Goal: Information Seeking & Learning: Understand process/instructions

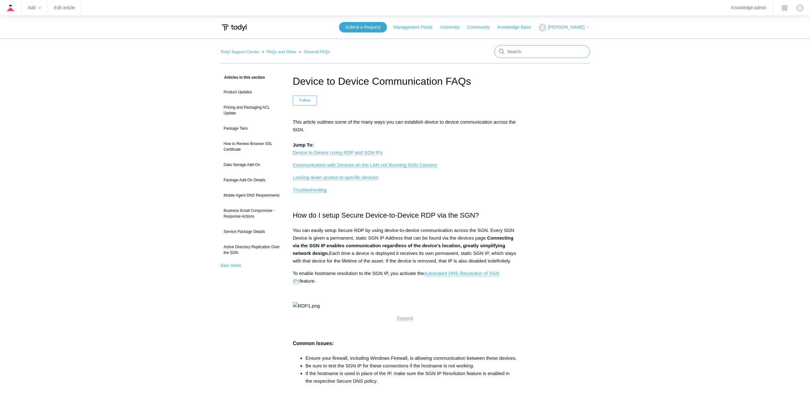
click at [528, 54] on input "Search" at bounding box center [543, 51] width 96 height 13
type input "workspace playbook"
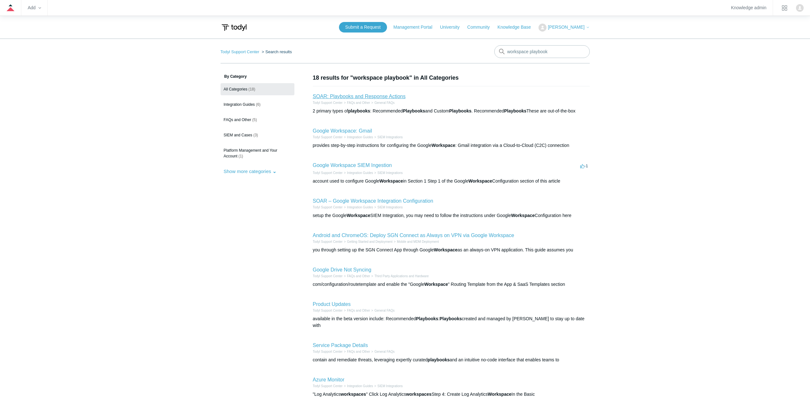
click at [357, 94] on link "SOAR: Playbooks and Response Actions" at bounding box center [359, 96] width 93 height 5
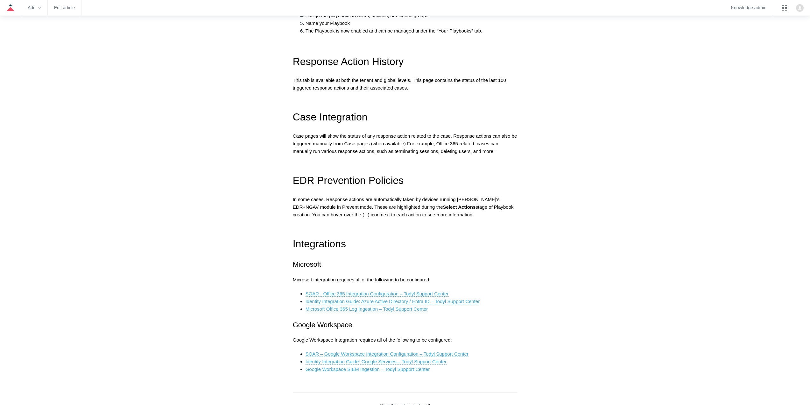
scroll to position [860, 0]
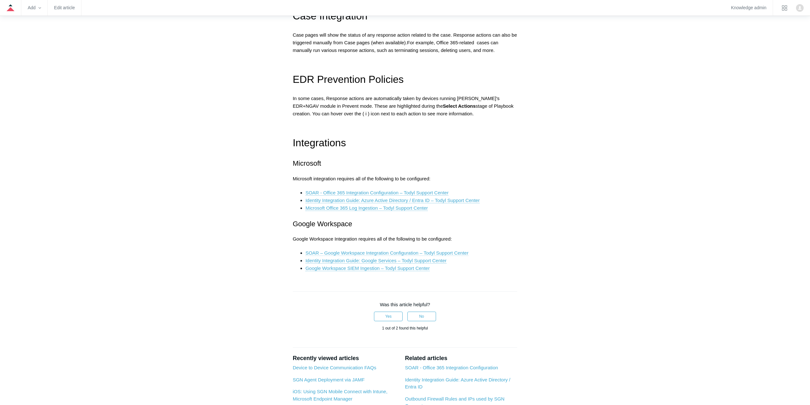
click at [392, 252] on link "SOAR – Google Workspace Integration Configuration – Todyl Support Center" at bounding box center [387, 253] width 163 height 6
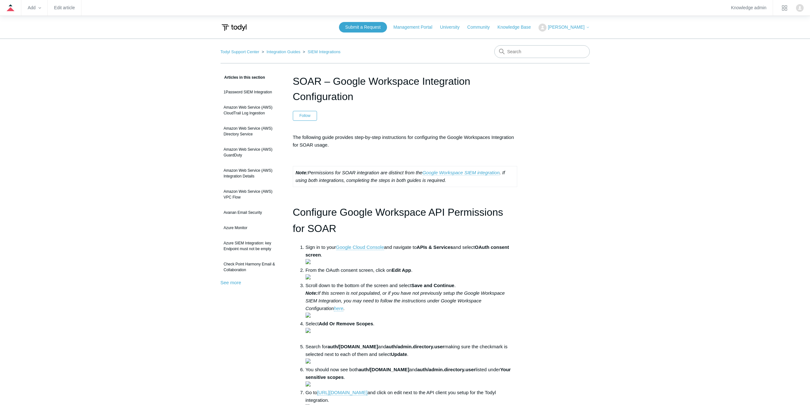
click at [482, 173] on link "Google Workspace SIEM integration" at bounding box center [461, 173] width 77 height 6
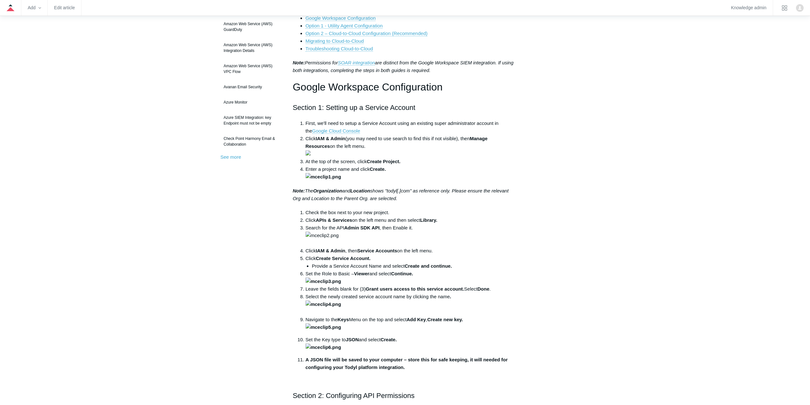
scroll to position [127, 0]
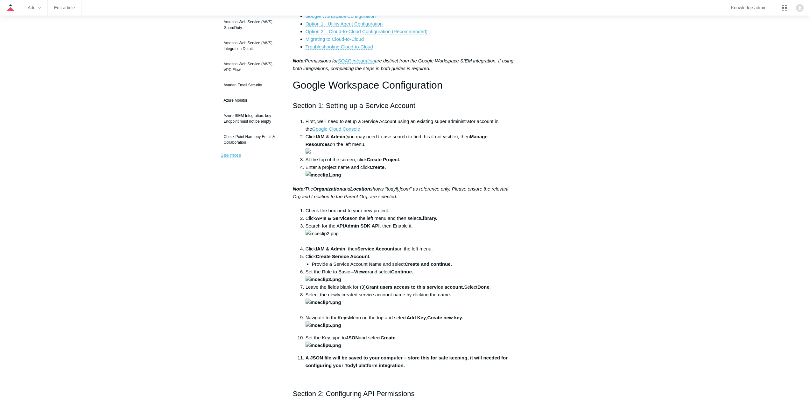
click at [230, 157] on link "See more" at bounding box center [231, 154] width 21 height 5
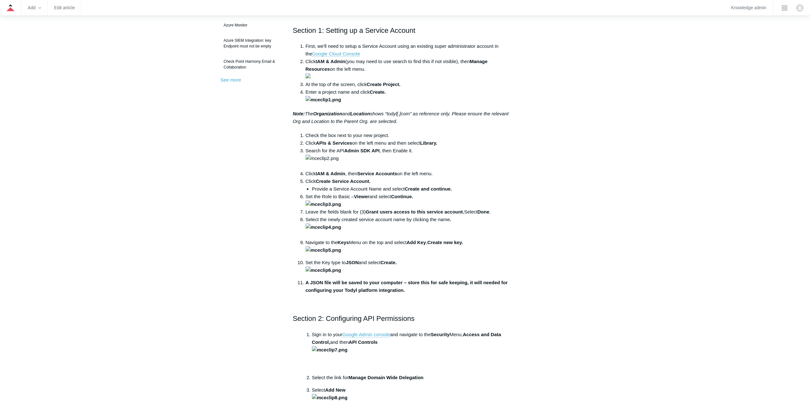
scroll to position [191, 0]
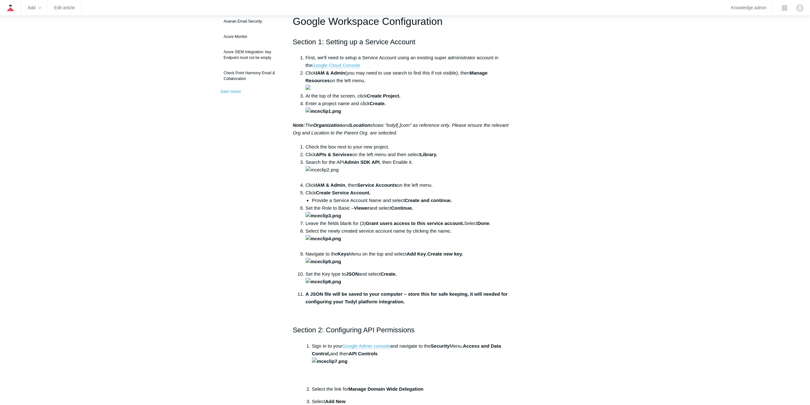
drag, startPoint x: 341, startPoint y: 65, endPoint x: 577, endPoint y: 73, distance: 236.1
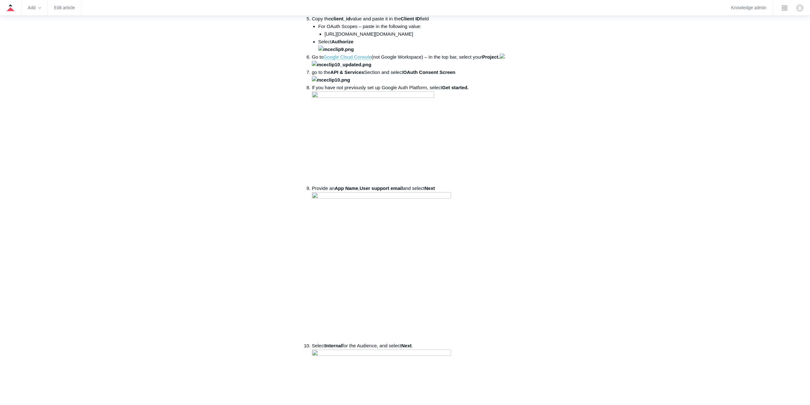
scroll to position [573, 0]
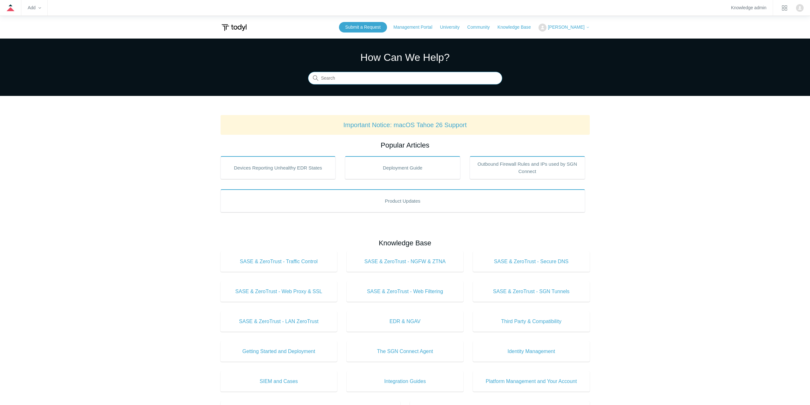
click at [348, 80] on input "Search" at bounding box center [405, 78] width 194 height 13
type input "rdp"
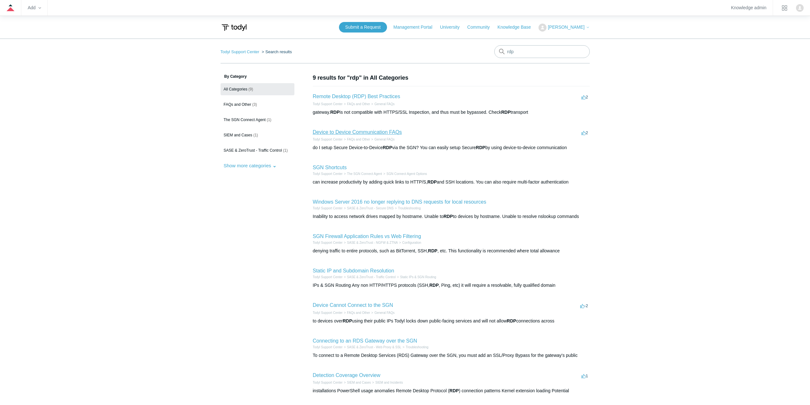
click at [356, 132] on link "Device to Device Communication FAQs" at bounding box center [357, 131] width 89 height 5
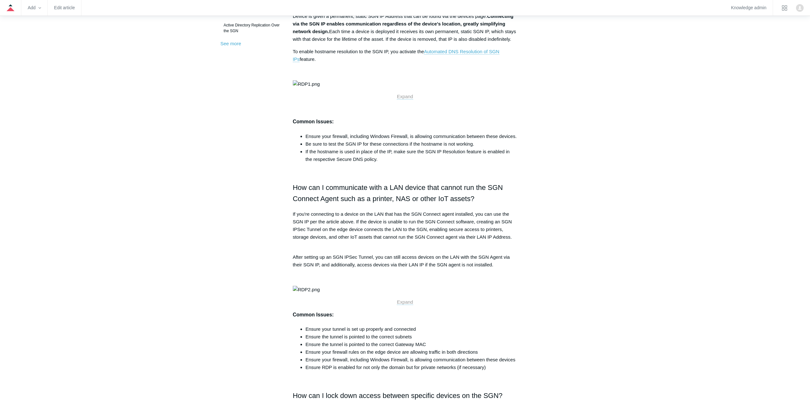
scroll to position [32, 0]
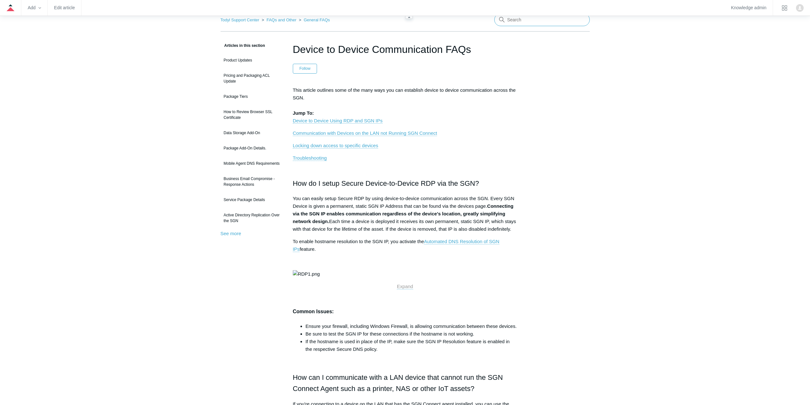
click at [554, 21] on input "Search" at bounding box center [543, 19] width 96 height 13
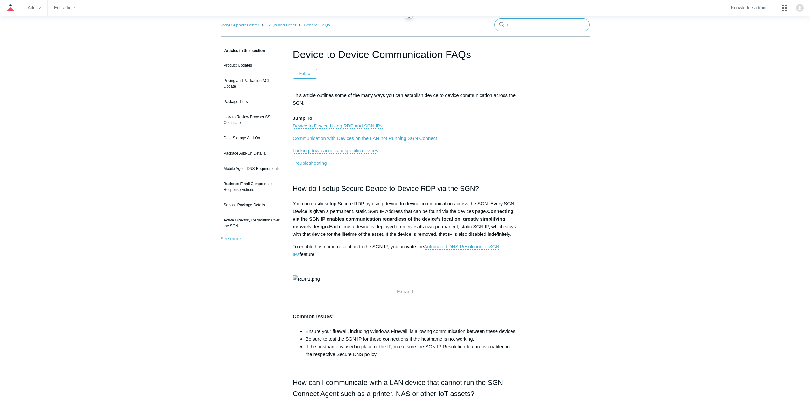
type input "tls"
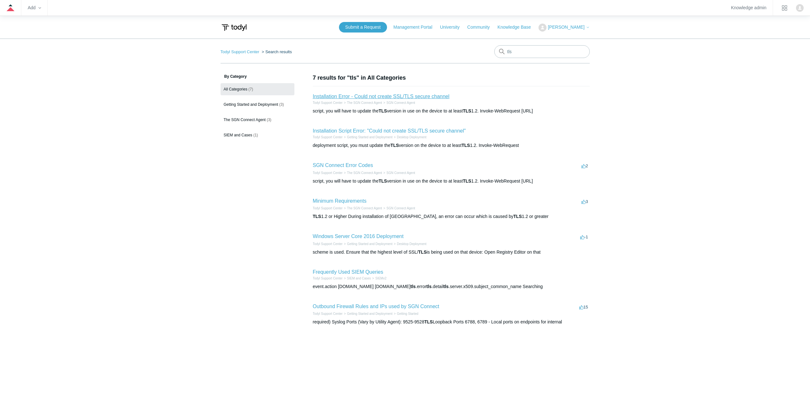
click at [387, 97] on link "Installation Error - Could not create SSL/TLS secure channel" at bounding box center [381, 96] width 137 height 5
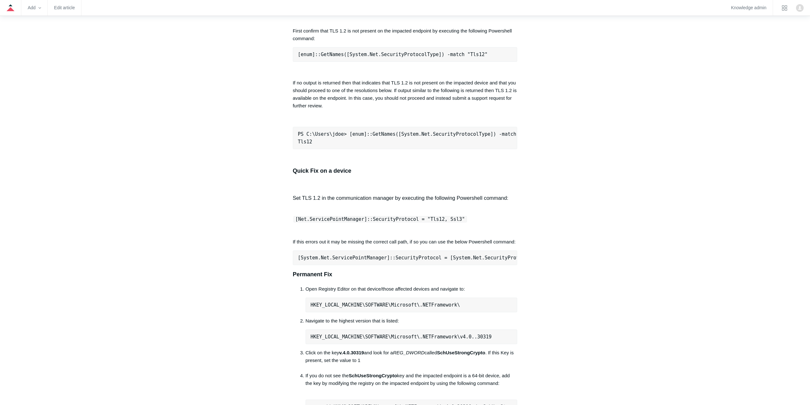
scroll to position [350, 0]
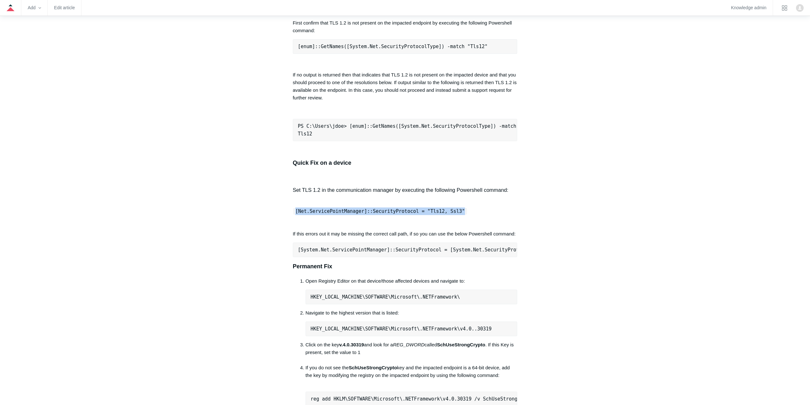
drag, startPoint x: 296, startPoint y: 232, endPoint x: 451, endPoint y: 231, distance: 155.4
click at [451, 214] on code "[Net.ServicePointManager]::SecurityProtocol = "Tls12, Ssl3"" at bounding box center [381, 211] width 174 height 6
copy span "[Net.ServicePointManager]::SecurityProtocol = "Tls12, Ssl3""
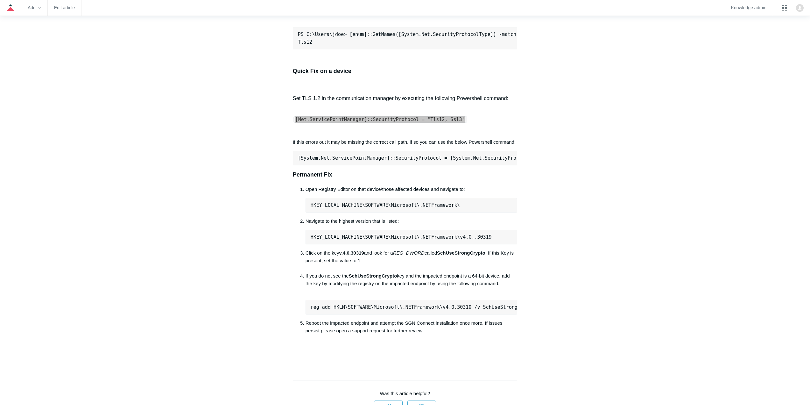
scroll to position [446, 0]
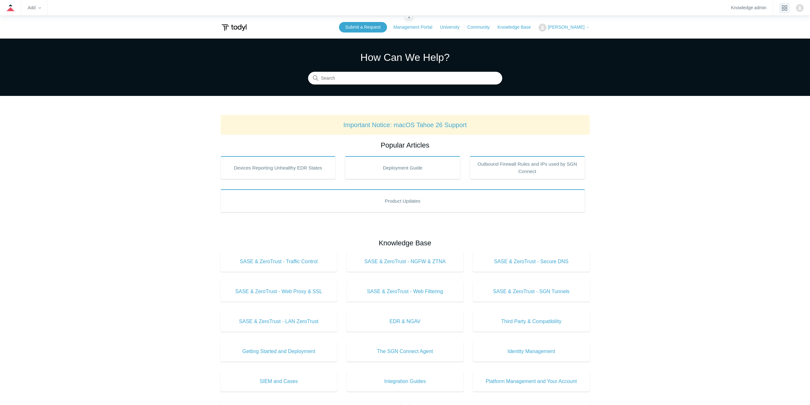
click at [785, 12] on button "product tray" at bounding box center [785, 8] width 10 height 10
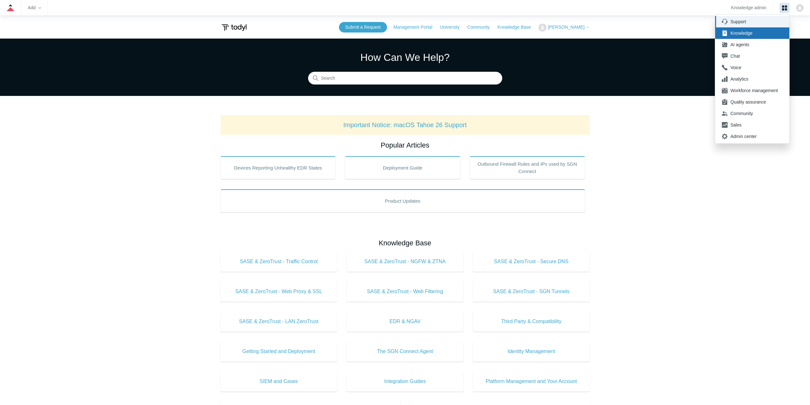
click at [746, 25] on li "Support" at bounding box center [753, 21] width 74 height 11
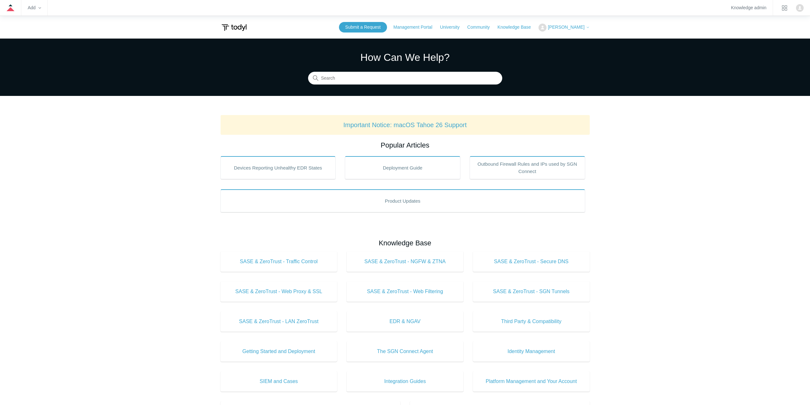
click at [361, 69] on div "How Can We Help? Search" at bounding box center [405, 67] width 194 height 35
click at [361, 74] on input "Search" at bounding box center [405, 78] width 194 height 13
type input "sgn connect"
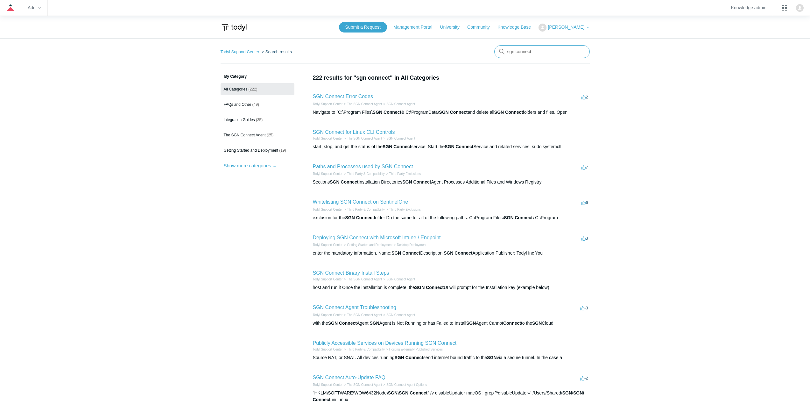
click at [562, 57] on input "sgn connect" at bounding box center [543, 51] width 96 height 13
type input "sgn connect sign in"
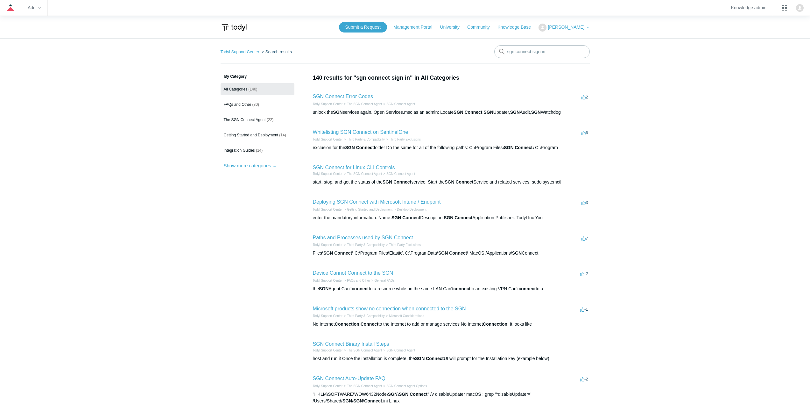
scroll to position [115, 0]
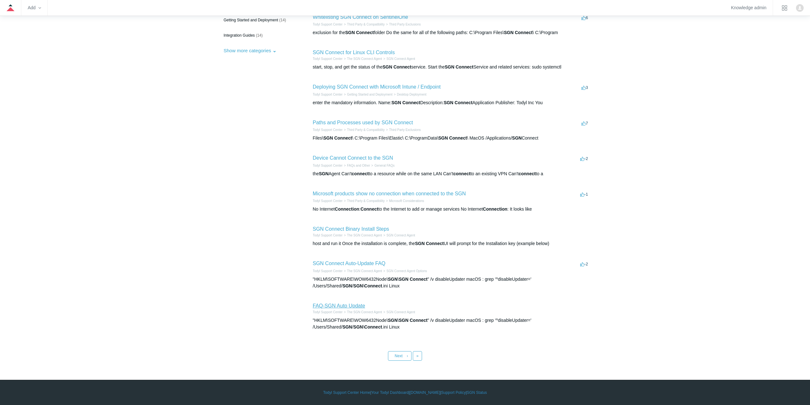
click at [342, 305] on link "FAQ-SGN Auto Update" at bounding box center [339, 305] width 53 height 5
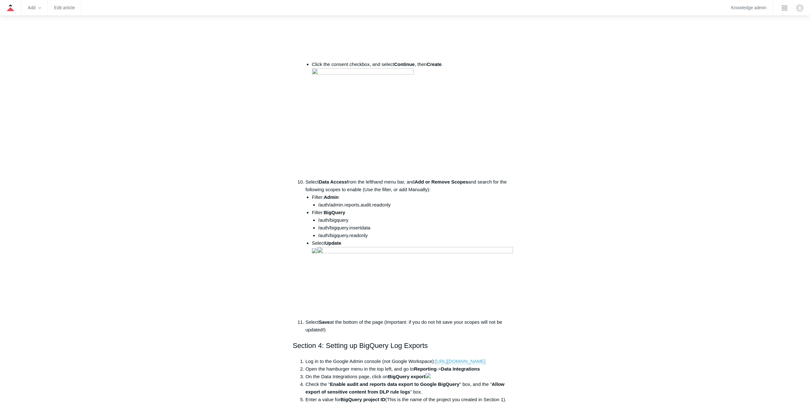
scroll to position [2484, 0]
